Goal: Transaction & Acquisition: Purchase product/service

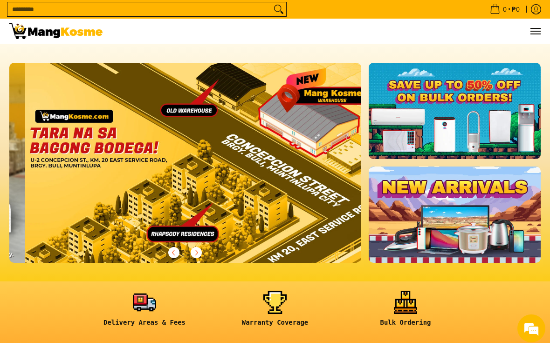
scroll to position [0, 1055]
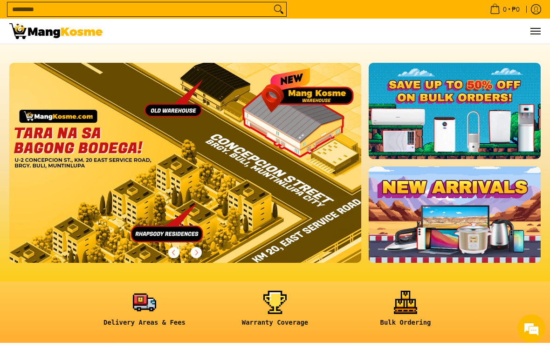
click at [537, 31] on span "Menu" at bounding box center [534, 31] width 11 height 0
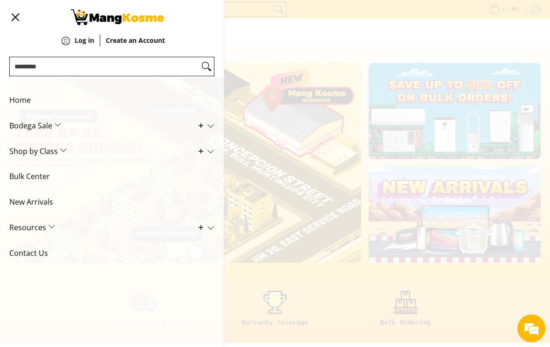
click at [450, 44] on div "0 Log in Create an Account" at bounding box center [275, 32] width 550 height 26
click at [435, 44] on div "0 Log in Create an Account" at bounding box center [275, 32] width 550 height 26
click at [16, 21] on button "Menu" at bounding box center [14, 17] width 11 height 34
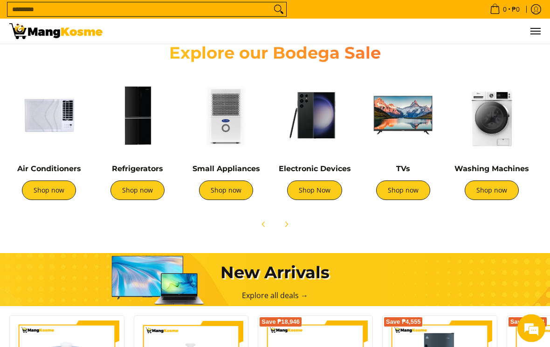
scroll to position [310, 0]
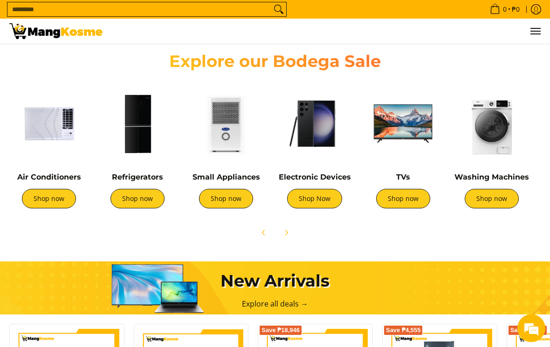
click at [148, 118] on img at bounding box center [137, 124] width 79 height 79
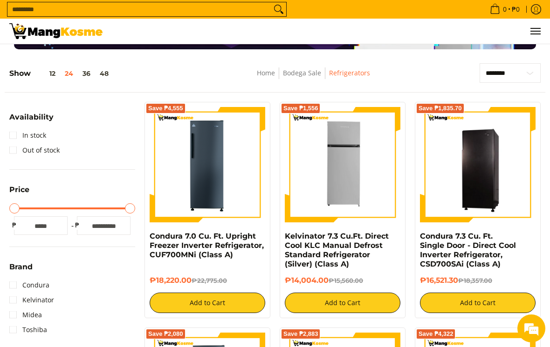
scroll to position [109, 0]
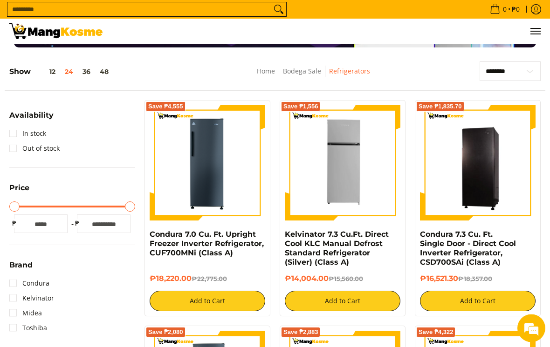
click at [309, 189] on img at bounding box center [343, 164] width 116 height 116
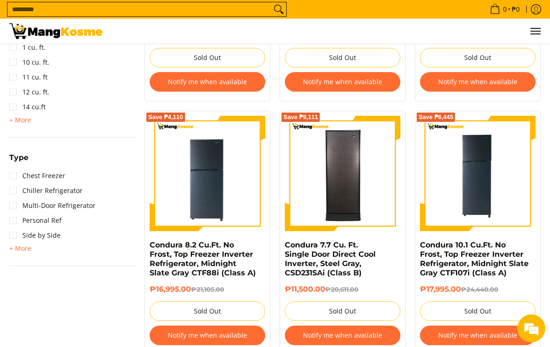
scroll to position [576, 0]
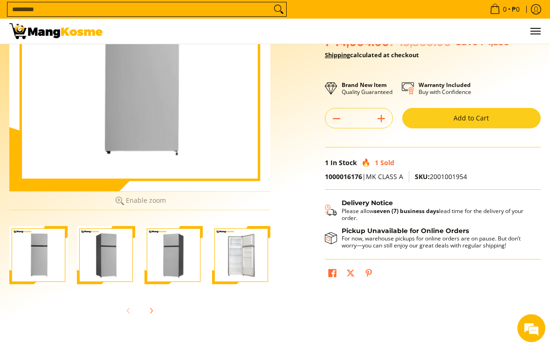
scroll to position [132, 0]
click at [237, 274] on img "Kelvinator 7.3 Cu.Ft. Direct Cool KLC Manual Defrost Standard Refrigerator (Sil…" at bounding box center [241, 255] width 58 height 58
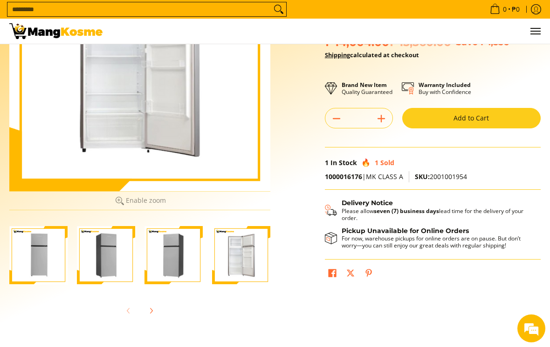
click at [237, 252] on img "Kelvinator 7.3 Cu.Ft. Direct Cool KLC Manual Defrost Standard Refrigerator (Sil…" at bounding box center [241, 255] width 58 height 58
click at [177, 267] on img "Kelvinator 7.3 Cu.Ft. Direct Cool KLC Manual Defrost Standard Refrigerator (Sil…" at bounding box center [173, 255] width 58 height 58
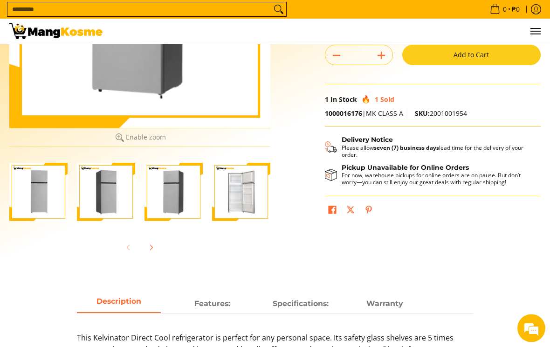
scroll to position [377, 0]
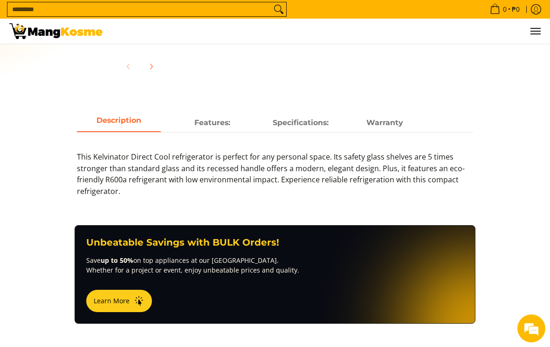
click at [301, 121] on strong "Specifications:" at bounding box center [300, 122] width 56 height 9
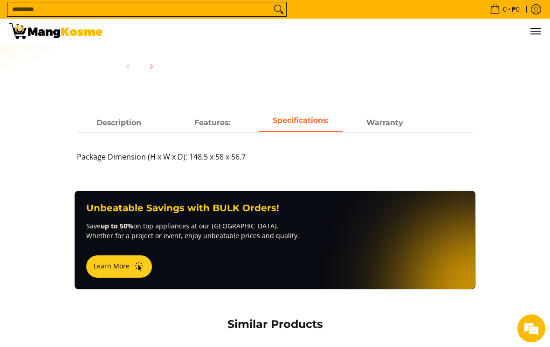
click at [212, 130] on span "Features:" at bounding box center [212, 123] width 84 height 17
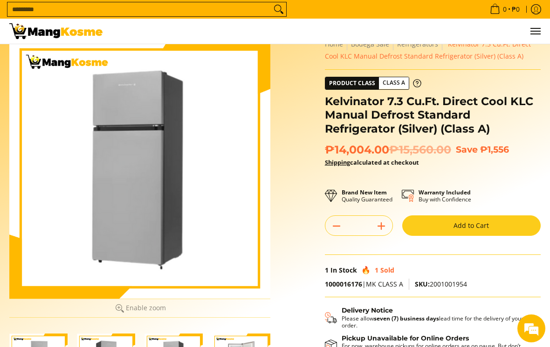
scroll to position [0, 0]
